Goal: Task Accomplishment & Management: Use online tool/utility

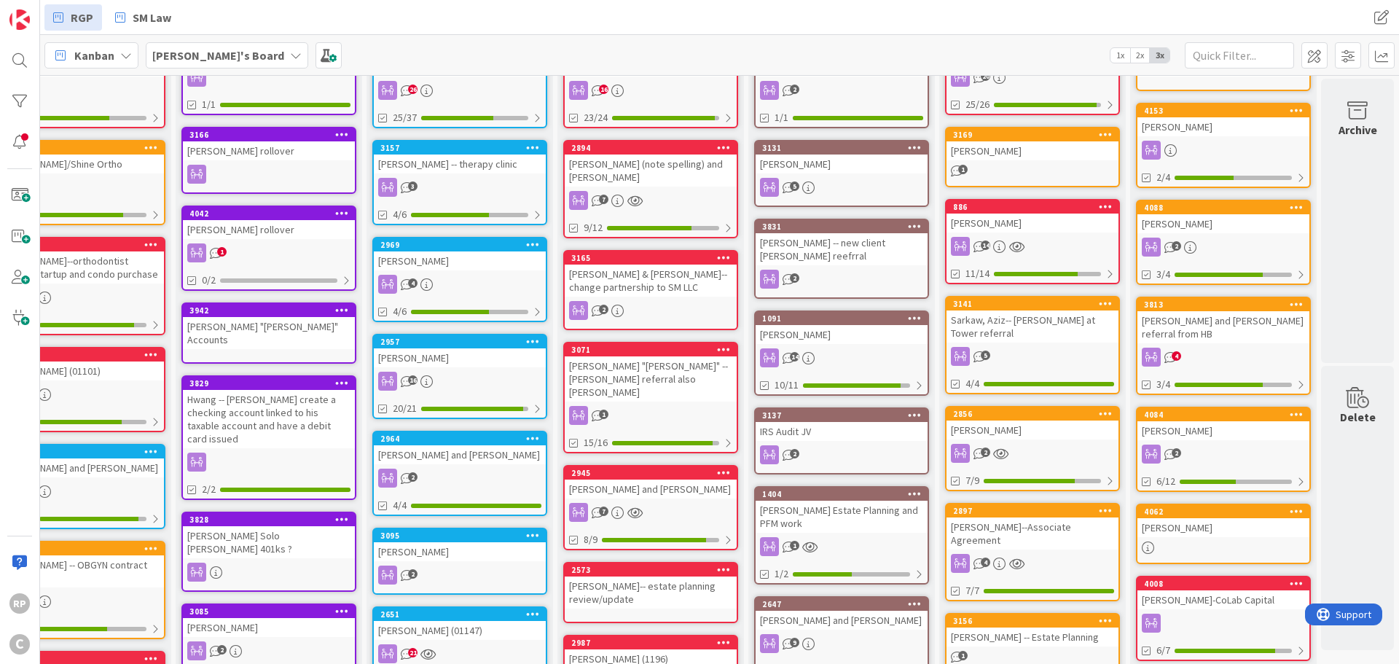
scroll to position [0, 453]
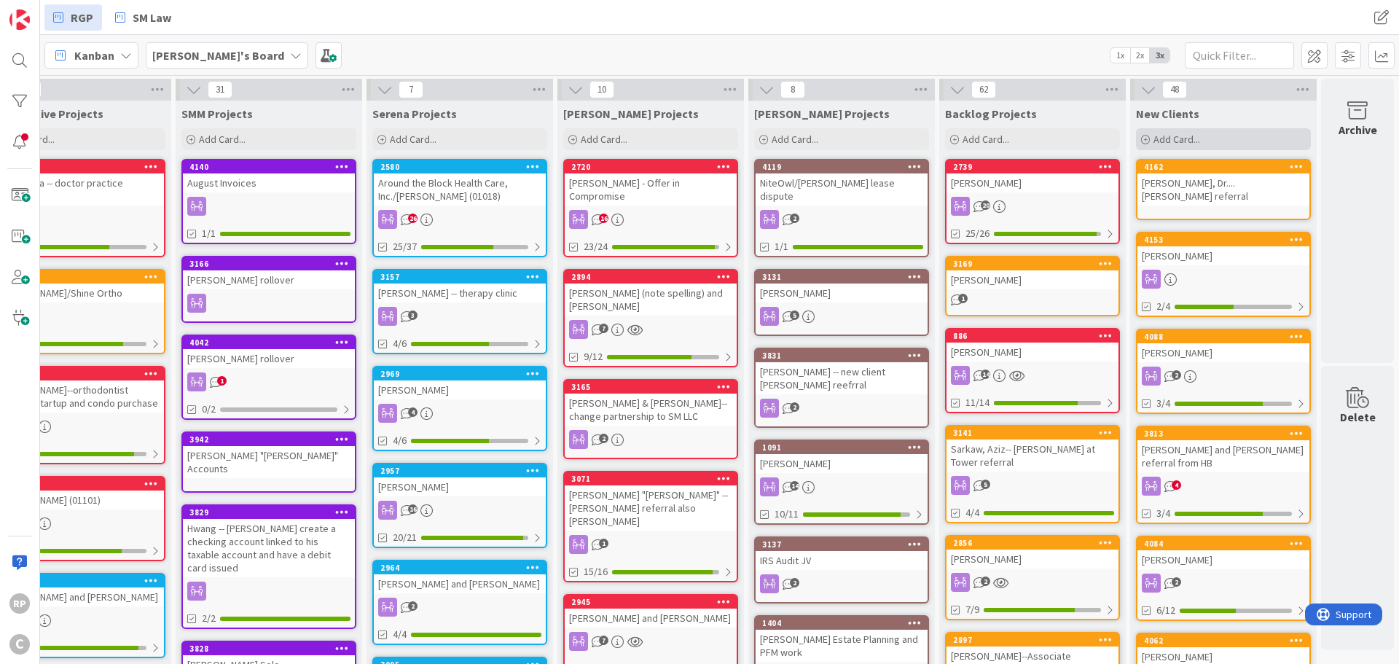
click at [1231, 130] on div "Add Card..." at bounding box center [1223, 139] width 175 height 22
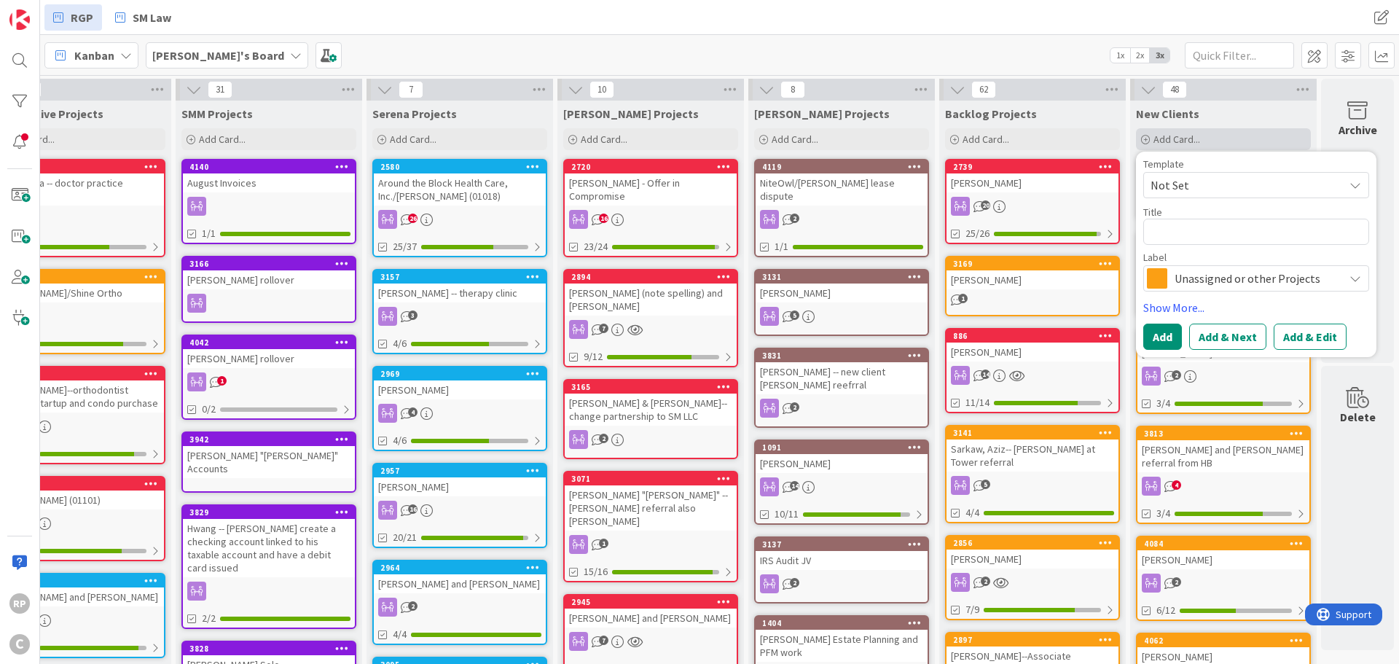
type textarea "x"
type textarea "N"
type textarea "x"
type textarea "Ni"
type textarea "x"
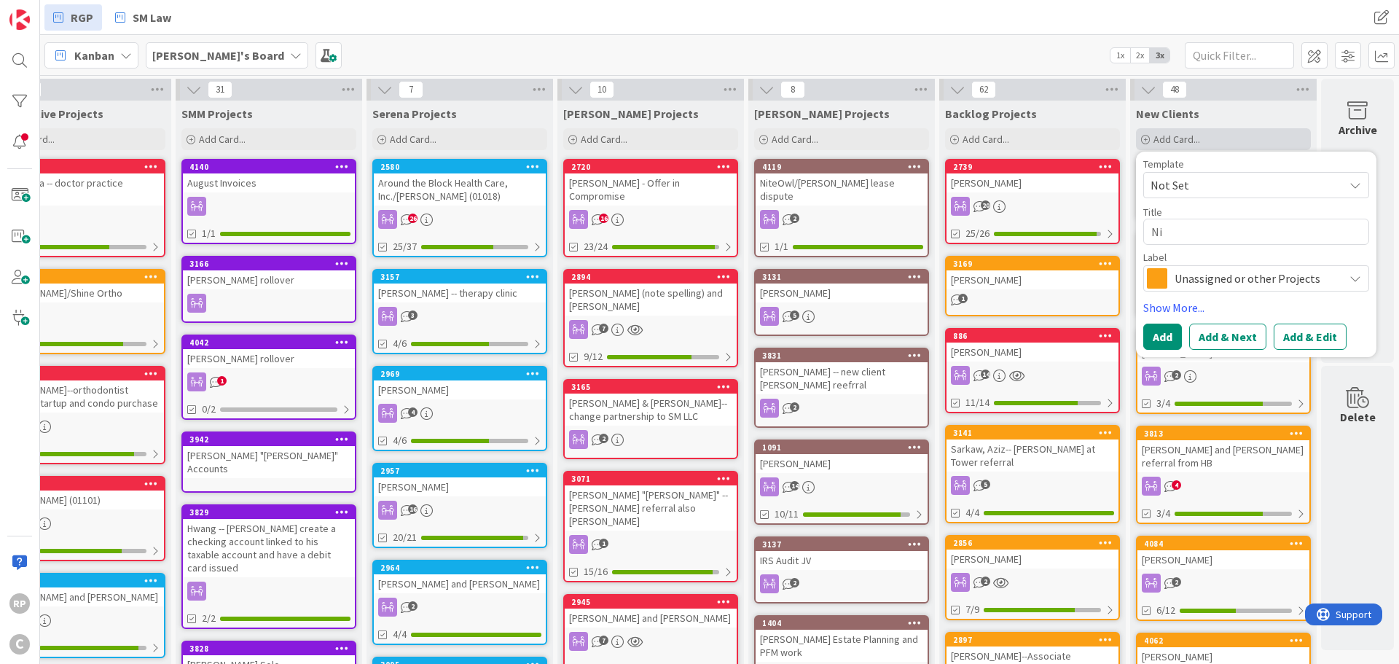
type textarea "Nic"
type textarea "x"
type textarea "Nich"
type textarea "x"
type textarea "Nicho"
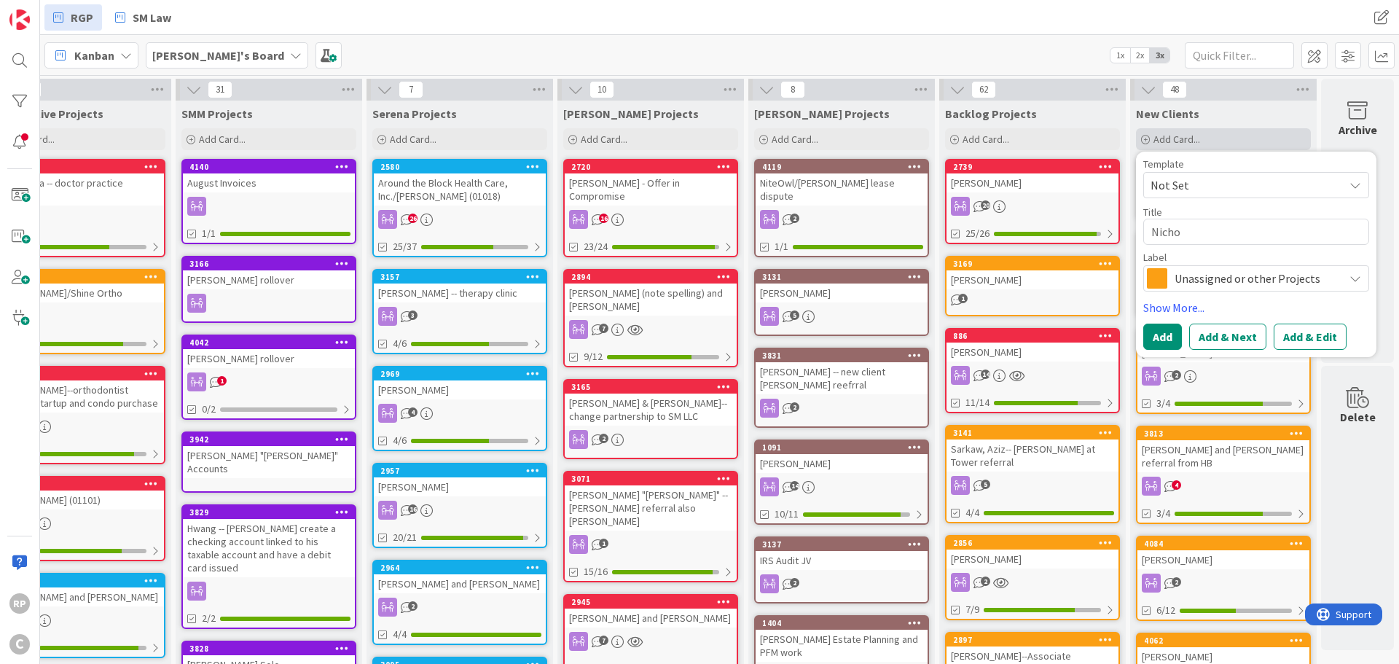
type textarea "x"
type textarea "[PERSON_NAME]"
type textarea "x"
type textarea "[PERSON_NAME]"
type textarea "x"
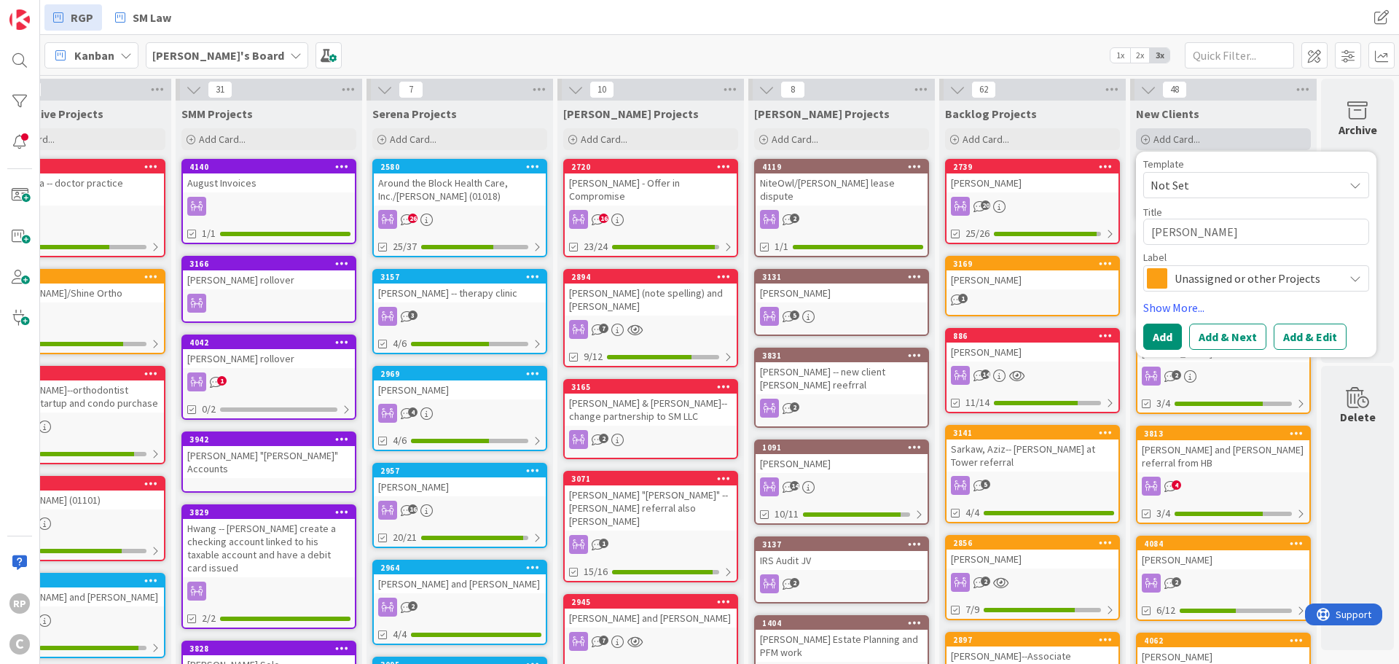
type textarea "Nicholso"
type textarea "x"
type textarea "[PERSON_NAME]"
type textarea "x"
type textarea "[PERSON_NAME],"
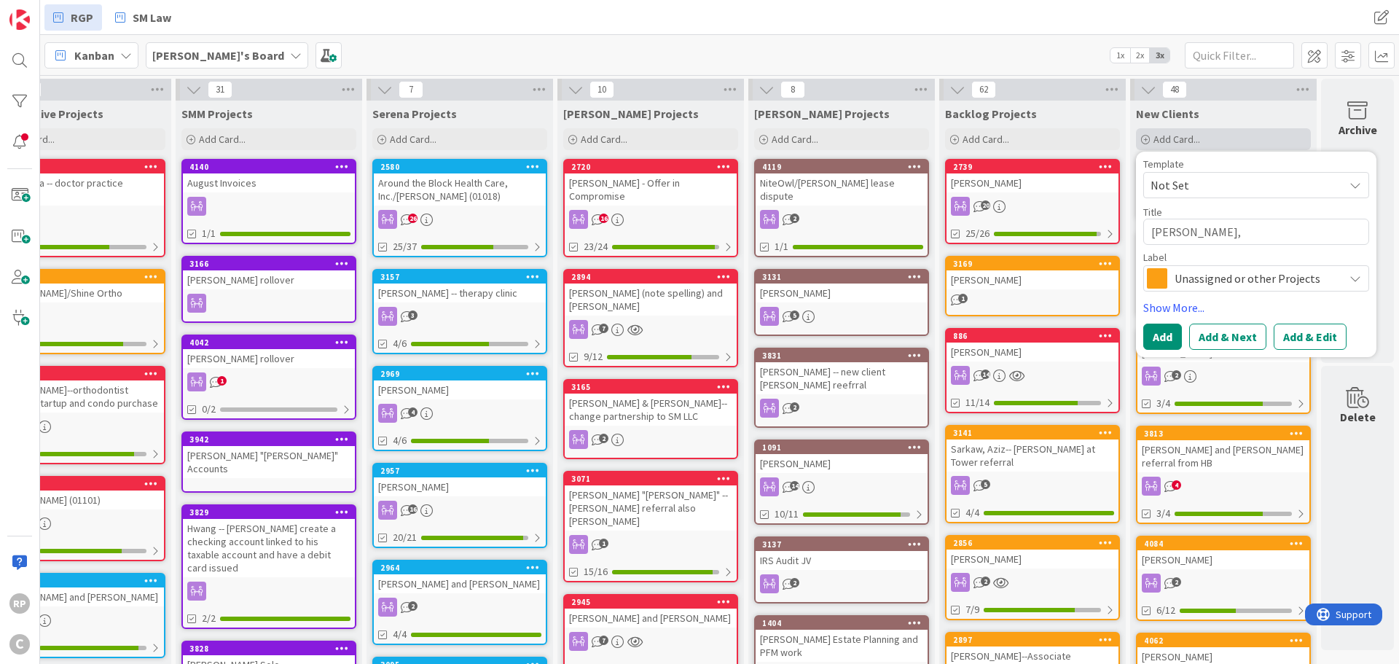
type textarea "x"
type textarea "[PERSON_NAME],"
type textarea "x"
type textarea "[PERSON_NAME]"
type textarea "x"
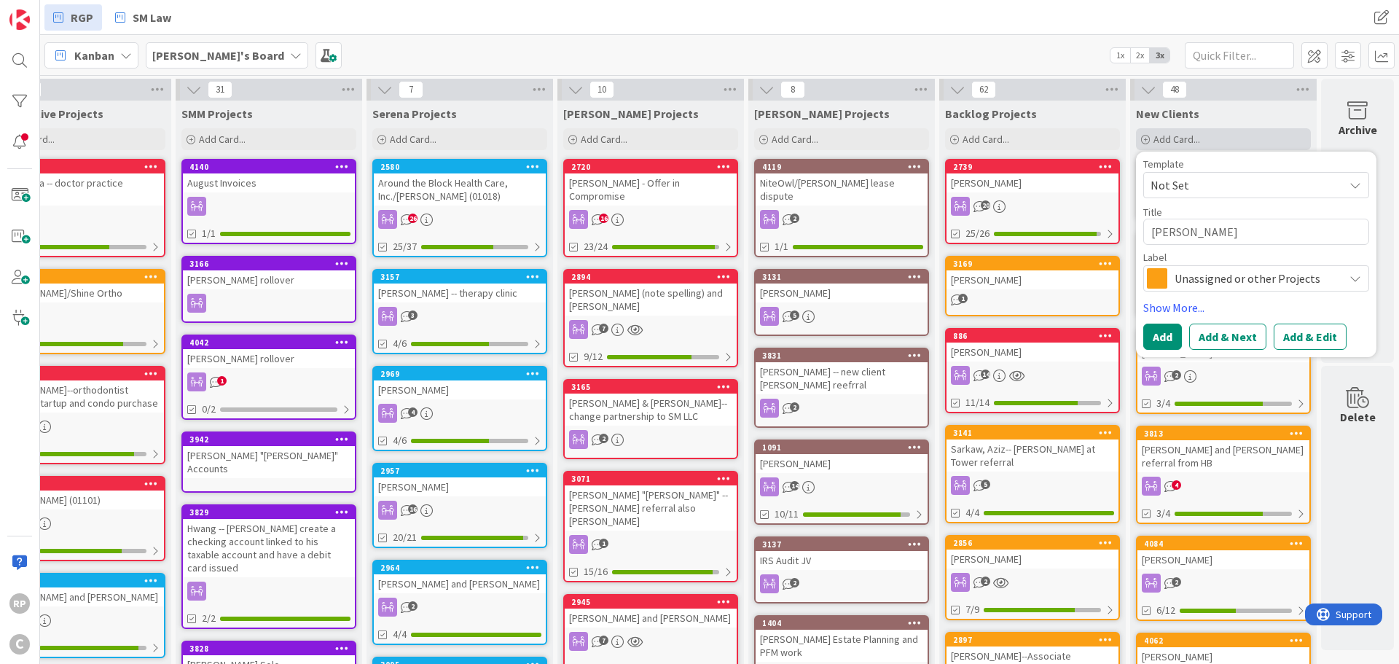
type textarea "[PERSON_NAME]"
type textarea "x"
type textarea "[PERSON_NAME]"
type textarea "x"
type textarea "[PERSON_NAME]"
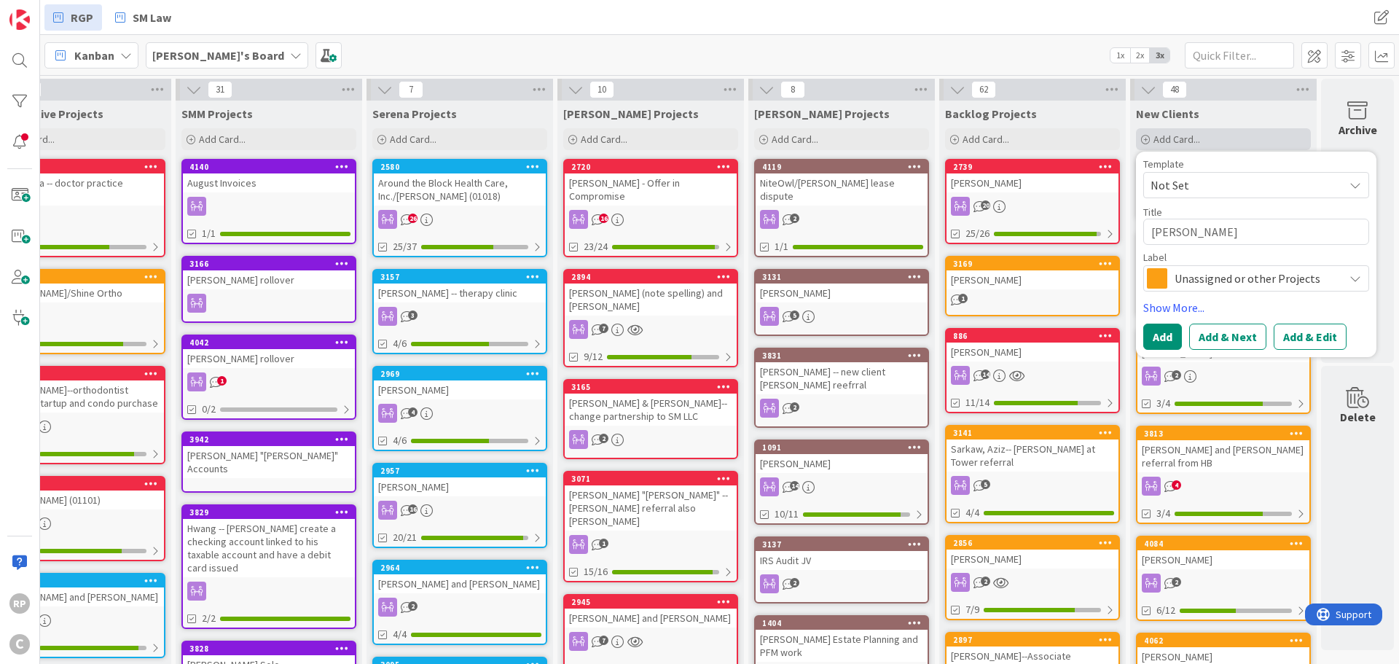
type textarea "x"
type textarea "[PERSON_NAME]"
type textarea "x"
type textarea "[PERSON_NAME]"
click at [1286, 338] on button "Add & Edit" at bounding box center [1310, 336] width 73 height 26
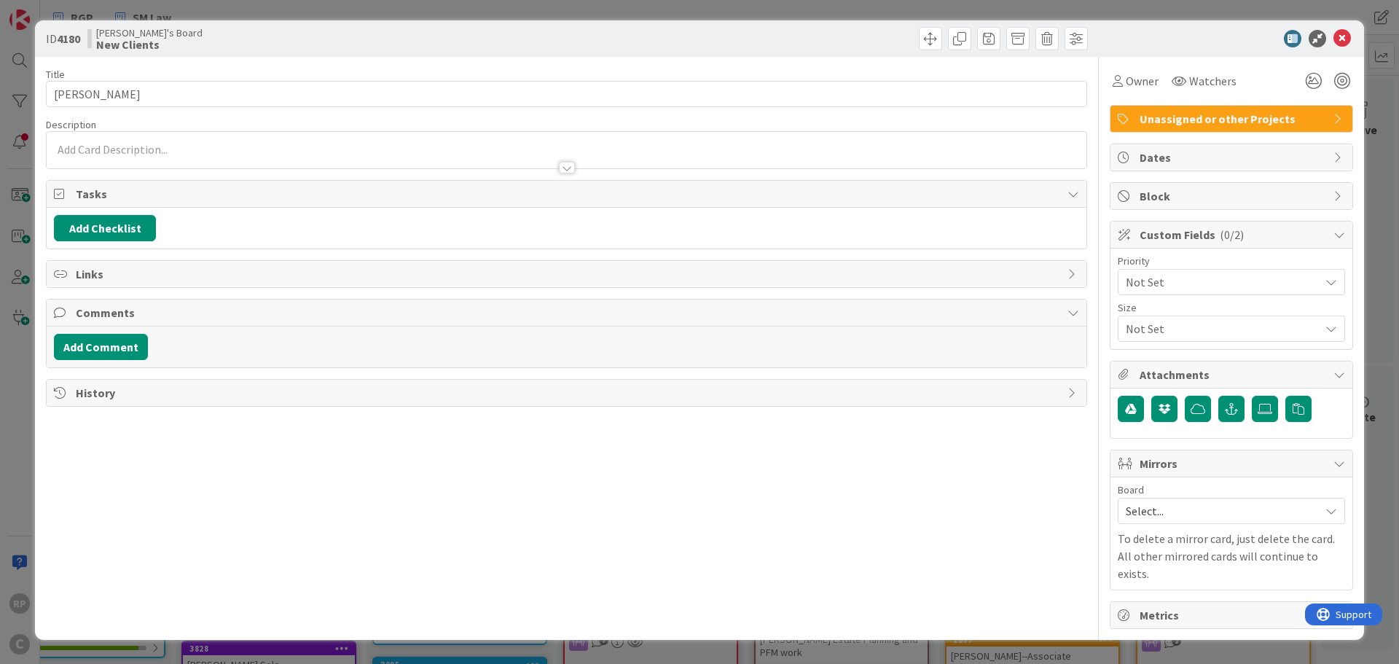
click at [103, 154] on div at bounding box center [567, 160] width 1040 height 15
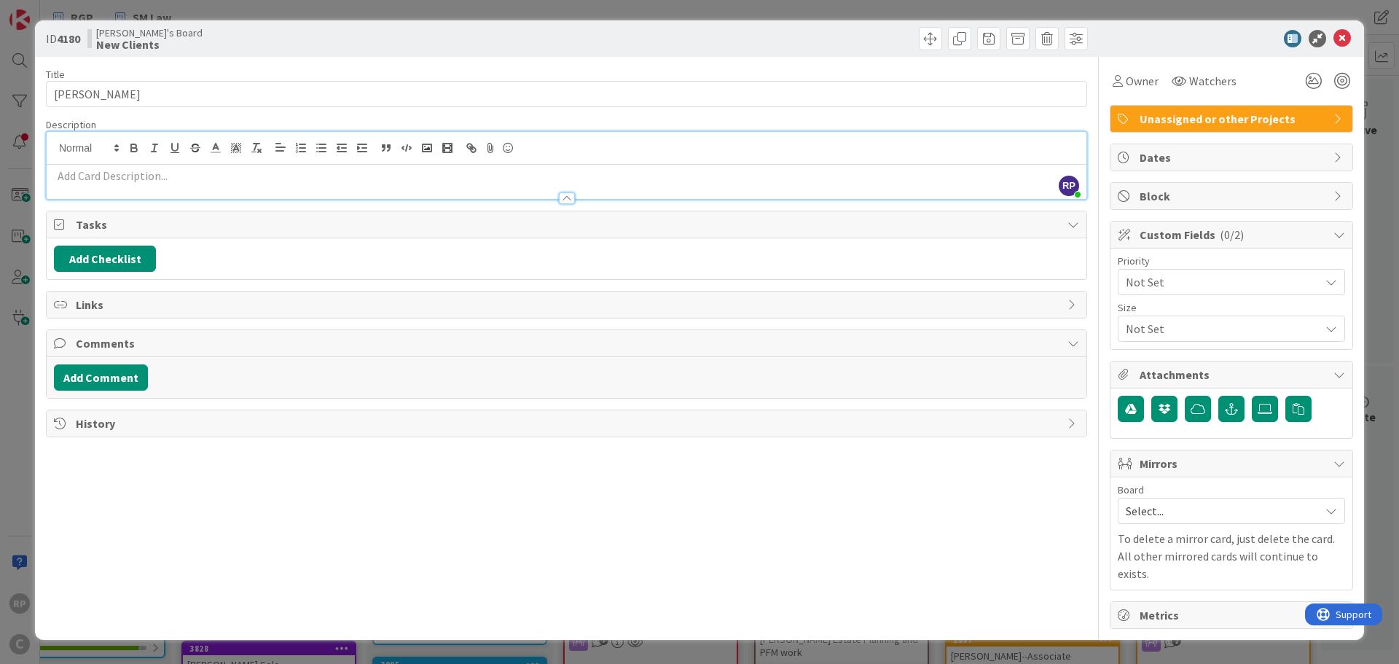
click at [93, 172] on p at bounding box center [566, 176] width 1025 height 17
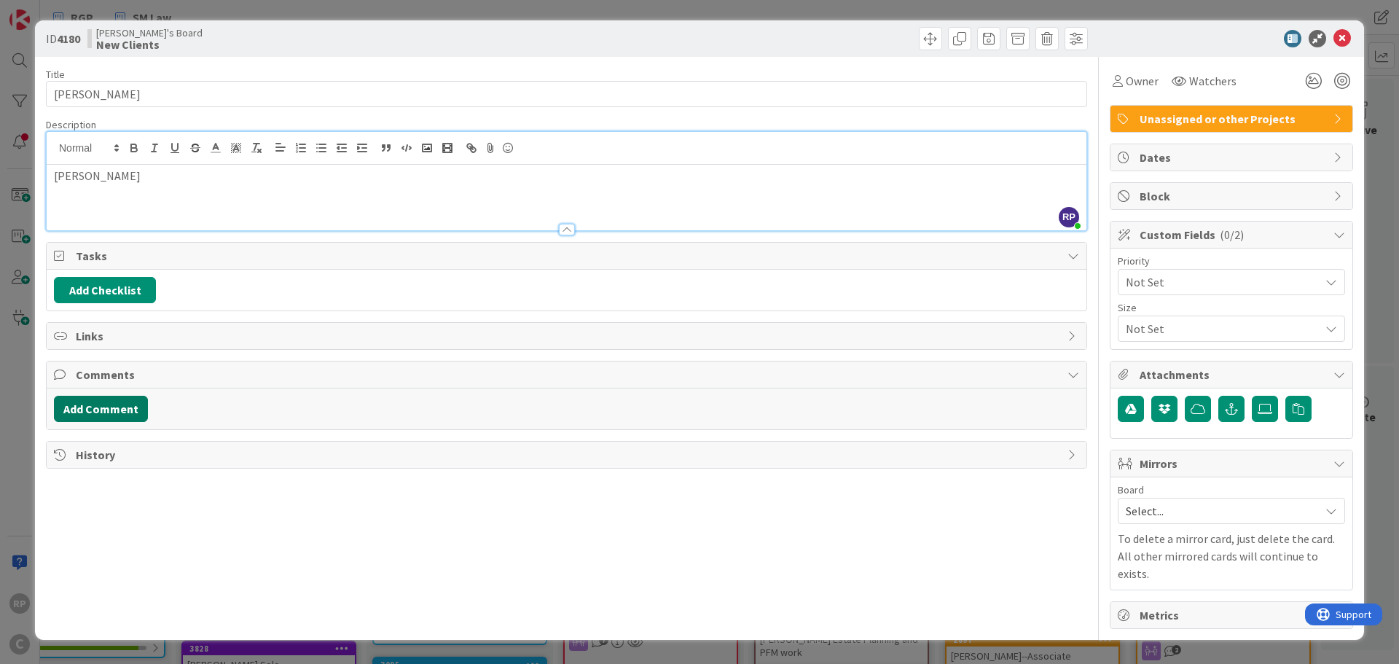
click at [101, 418] on button "Add Comment" at bounding box center [101, 409] width 94 height 26
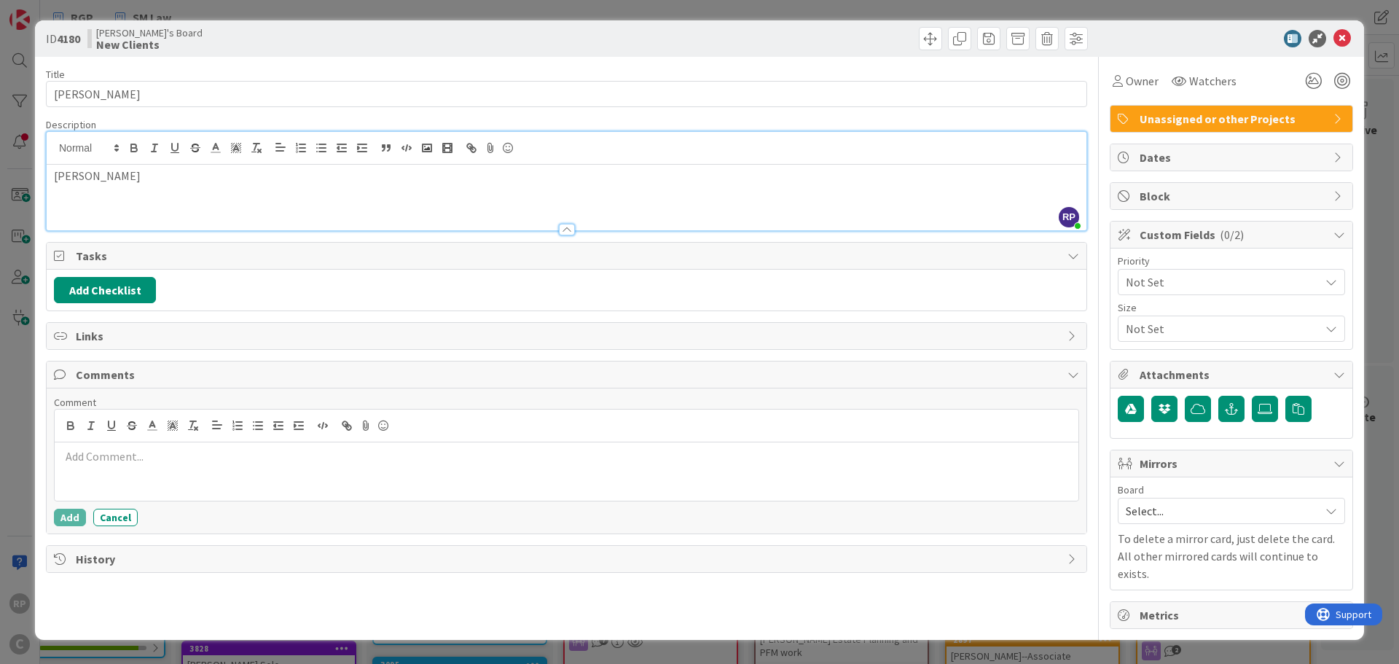
click at [97, 455] on p at bounding box center [566, 456] width 1012 height 17
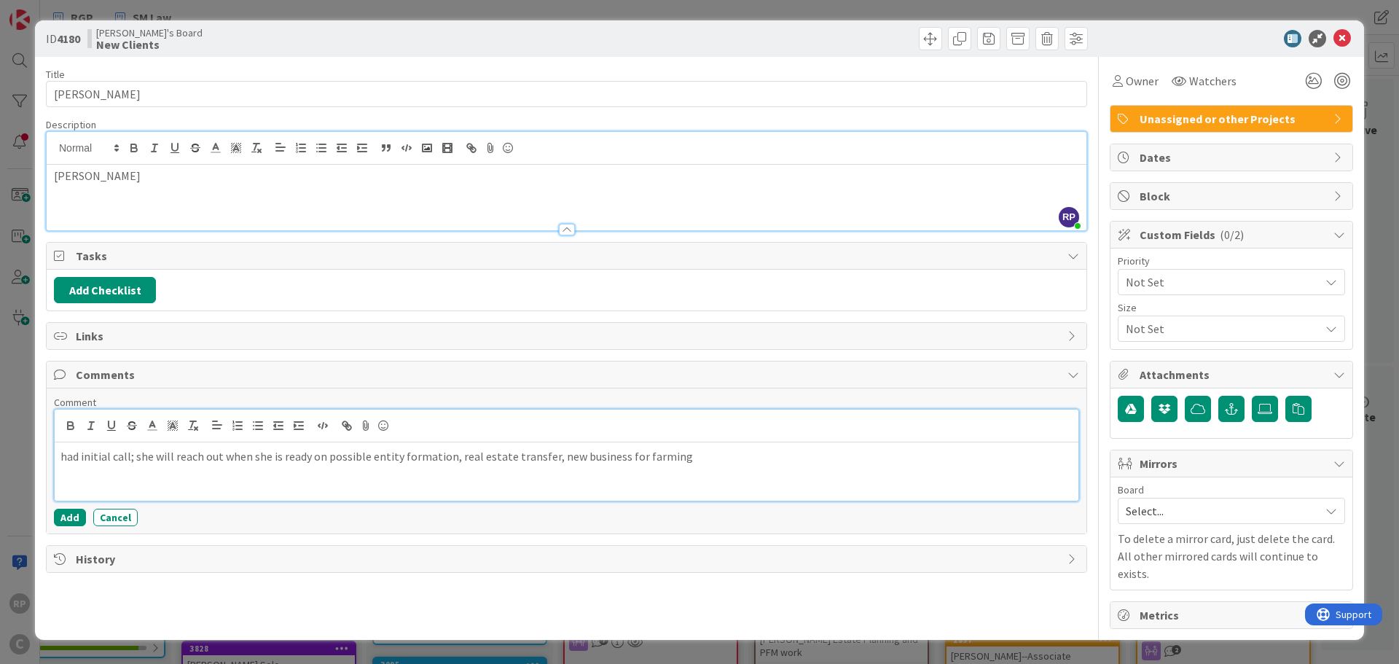
click at [549, 452] on p "had initial call; she will reach out when she is ready on possible entity forma…" at bounding box center [566, 456] width 1012 height 17
drag, startPoint x: 869, startPoint y: 447, endPoint x: 654, endPoint y: 468, distance: 215.9
click at [654, 468] on div "had initial call; she will reach out when she is ready on possible entity forma…" at bounding box center [567, 471] width 1024 height 58
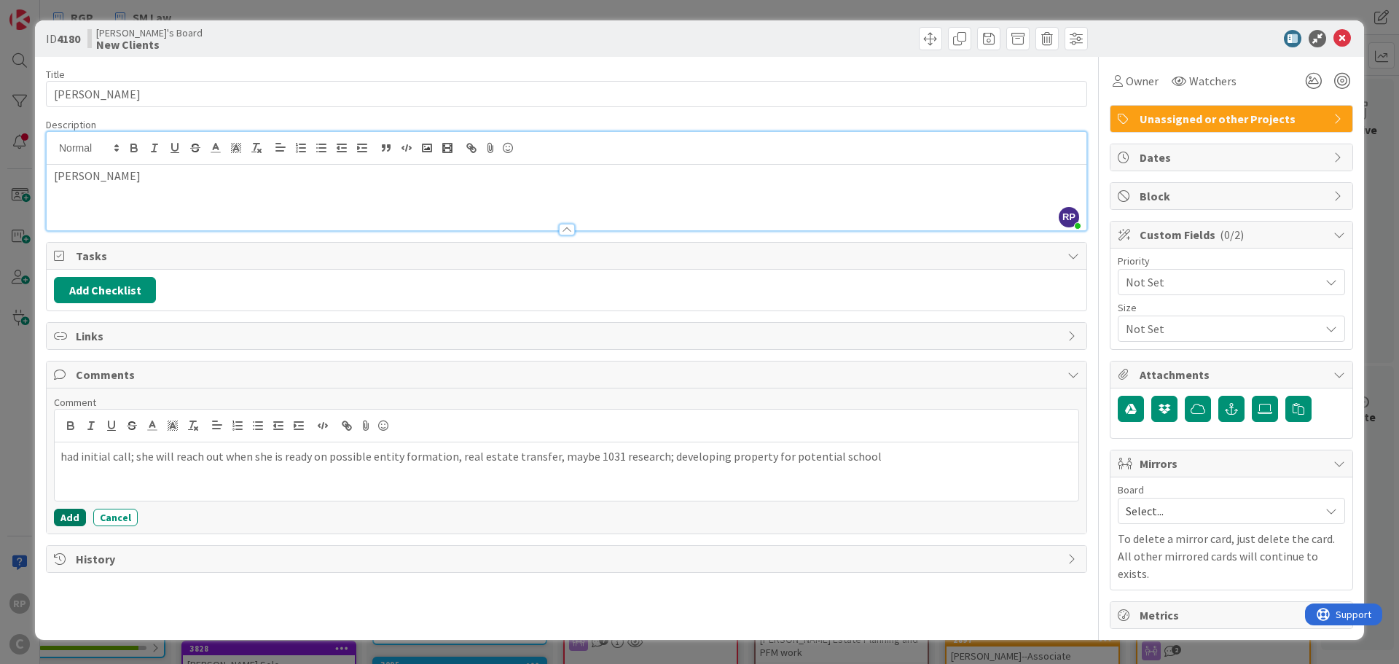
click at [68, 517] on button "Add" at bounding box center [70, 517] width 32 height 17
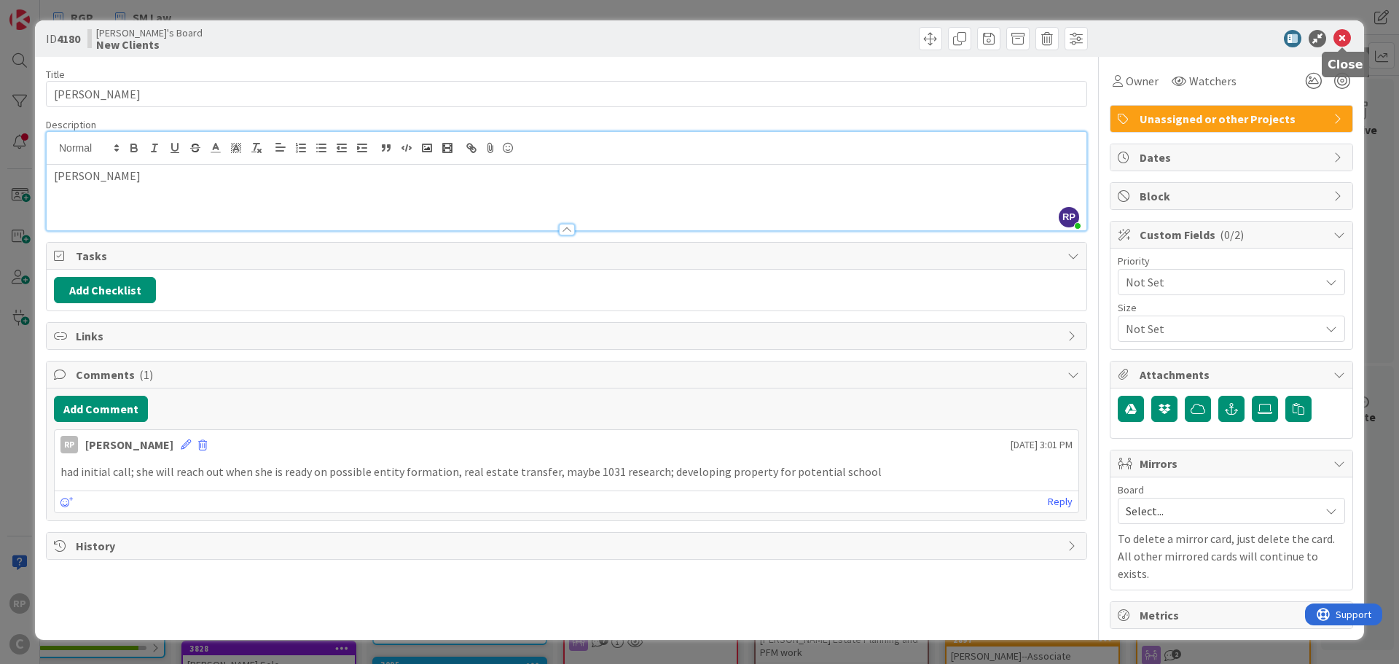
click at [1346, 43] on icon at bounding box center [1341, 38] width 17 height 17
